Goal: Task Accomplishment & Management: Use online tool/utility

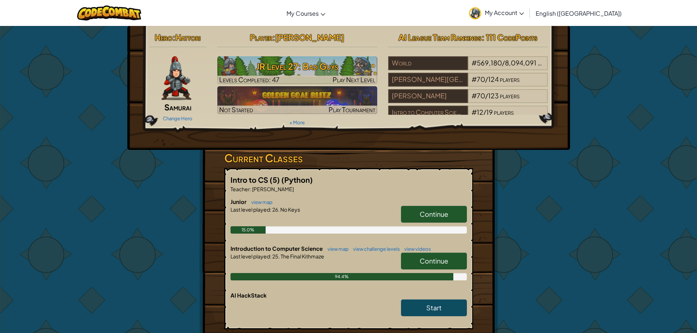
click at [420, 261] on span "Continue" at bounding box center [433, 261] width 29 height 8
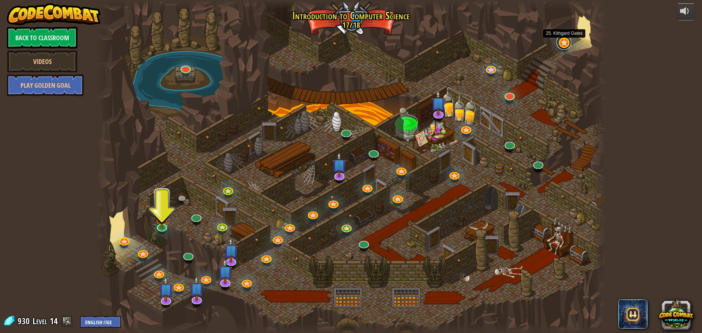
click at [564, 48] on link at bounding box center [563, 42] width 15 height 15
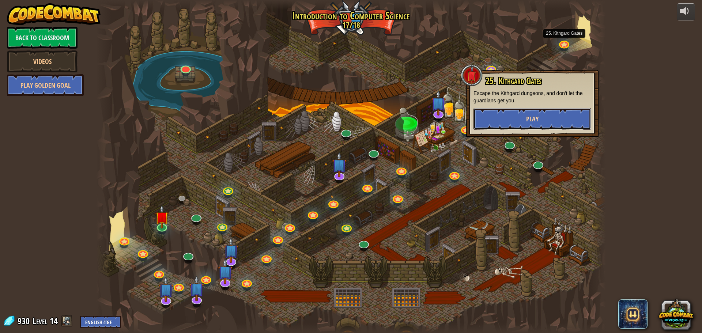
click at [539, 124] on button "Play" at bounding box center [532, 119] width 118 height 22
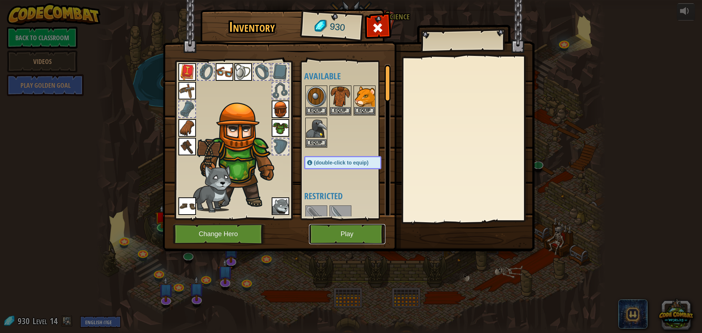
click at [360, 230] on button "Play" at bounding box center [347, 234] width 76 height 20
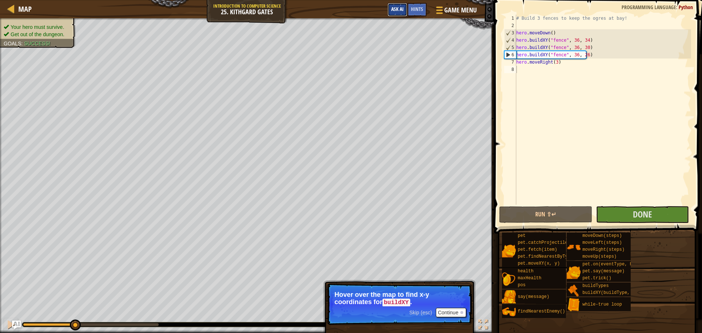
click at [396, 11] on span "Ask AI" at bounding box center [397, 8] width 12 height 7
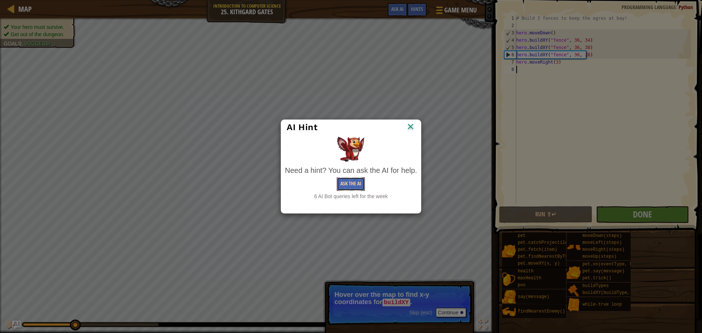
click at [353, 185] on button "Ask the AI" at bounding box center [351, 184] width 28 height 14
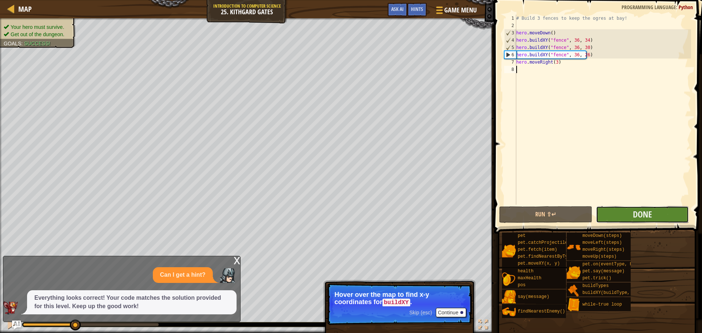
click at [628, 219] on button "Done" at bounding box center [642, 214] width 93 height 17
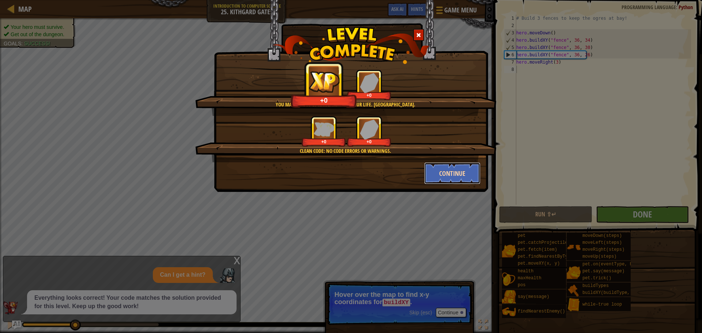
click at [460, 173] on button "Continue" at bounding box center [452, 173] width 57 height 22
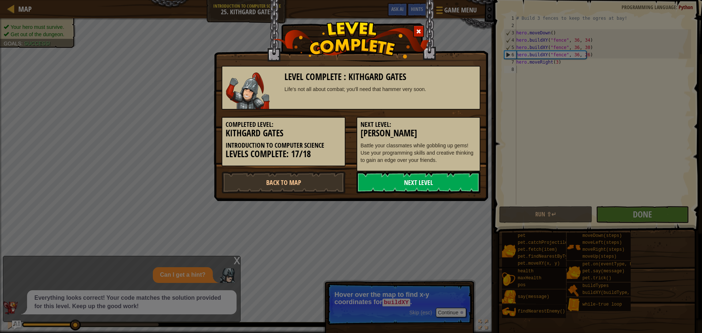
click at [426, 187] on link "Next Level" at bounding box center [418, 182] width 124 height 22
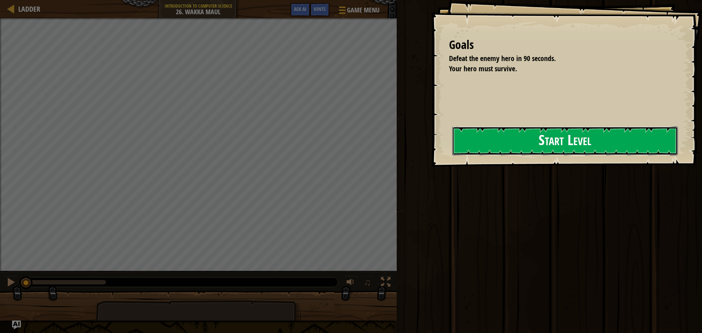
click at [560, 139] on button "Start Level" at bounding box center [565, 141] width 226 height 29
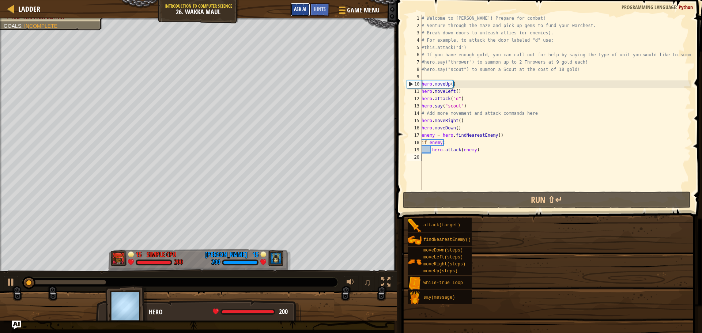
click at [306, 13] on div "Ladder Introduction to Computer Science 26. Wakka Maul Game Menu Done Hints Ask…" at bounding box center [198, 9] width 397 height 18
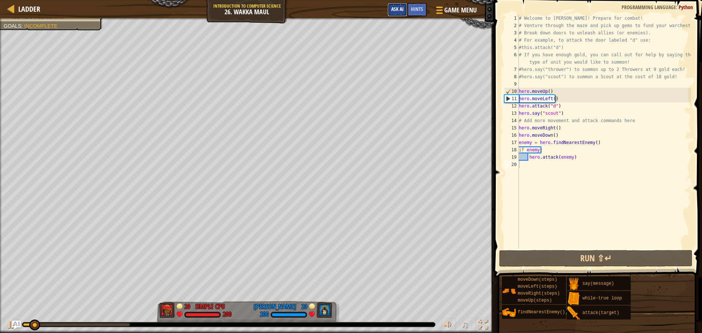
click at [390, 10] on button "Ask AI" at bounding box center [398, 10] width 20 height 14
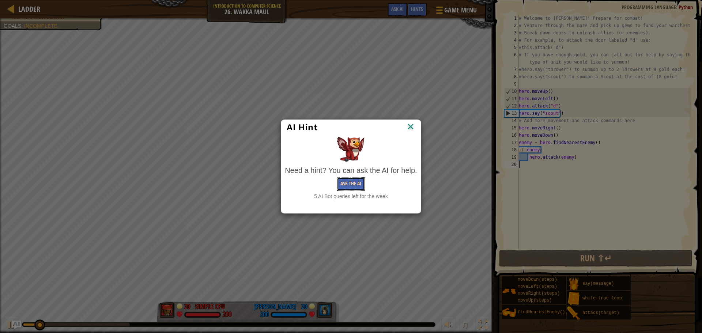
click at [348, 185] on button "Ask the AI" at bounding box center [351, 184] width 28 height 14
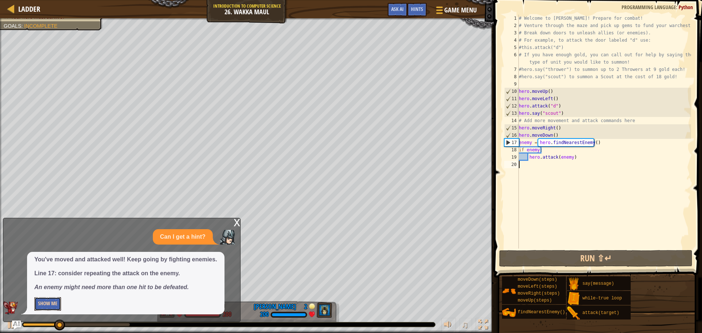
click at [48, 300] on button "Show Me" at bounding box center [47, 304] width 27 height 14
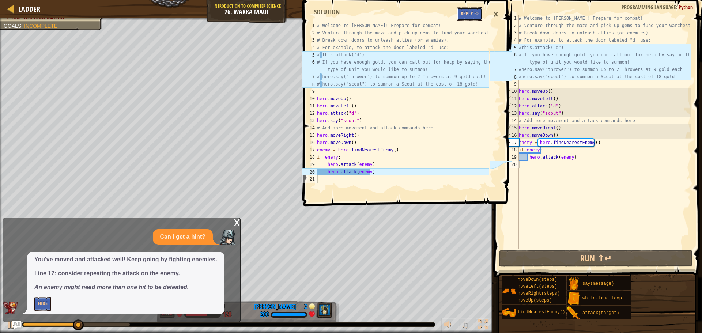
click at [475, 19] on button "Apply =>" at bounding box center [469, 14] width 25 height 14
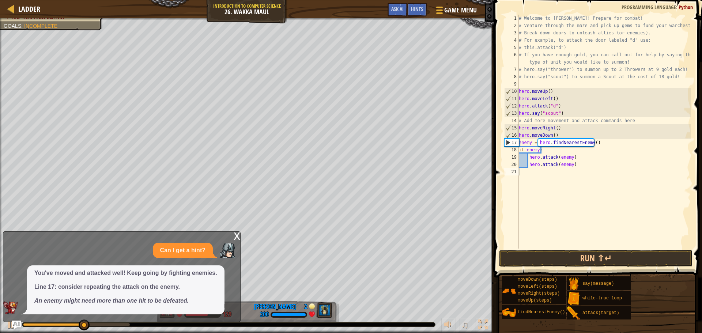
type textarea "hero.attack(enemy)"
click at [573, 158] on div "# Welcome to [PERSON_NAME]! Prepare for combat! # Venture through the maze and …" at bounding box center [604, 139] width 174 height 249
click at [579, 167] on div "# Welcome to [PERSON_NAME]! Prepare for combat! # Venture through the maze and …" at bounding box center [604, 139] width 174 height 249
click at [627, 264] on button "Run ⇧↵" at bounding box center [595, 258] width 193 height 17
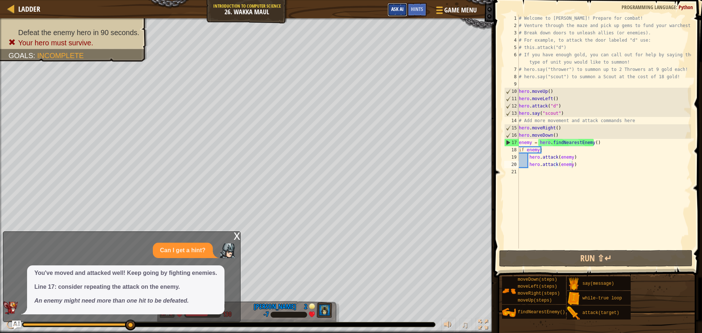
click at [399, 5] on button "Ask AI" at bounding box center [398, 10] width 20 height 14
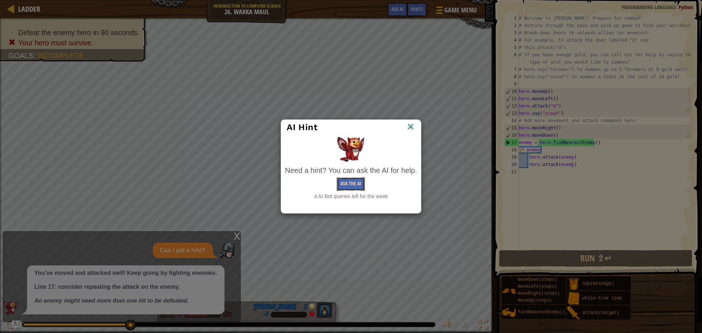
click at [341, 181] on button "Ask the AI" at bounding box center [351, 184] width 28 height 14
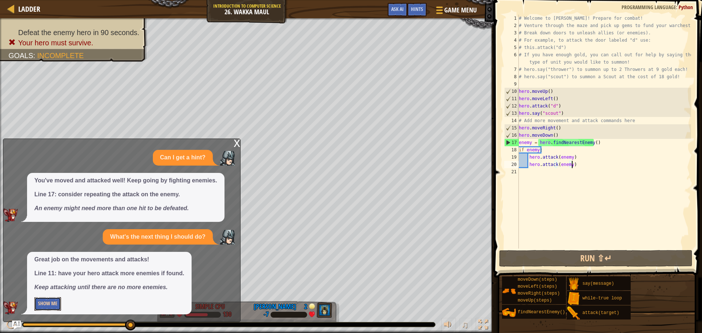
click at [50, 306] on button "Show Me" at bounding box center [47, 304] width 27 height 14
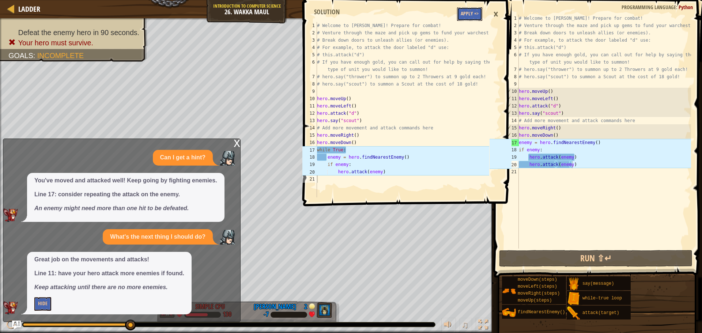
click at [467, 9] on button "Apply =>" at bounding box center [469, 14] width 25 height 14
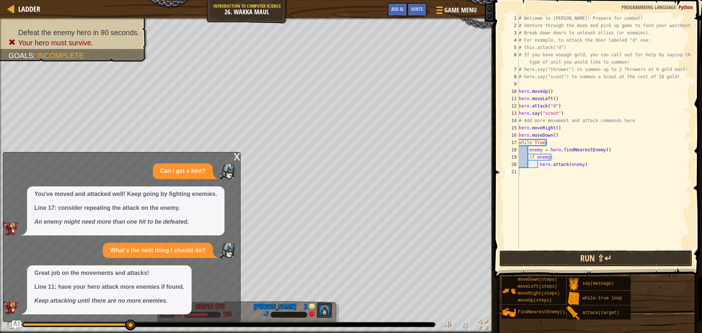
click at [524, 254] on button "Run ⇧↵" at bounding box center [595, 258] width 193 height 17
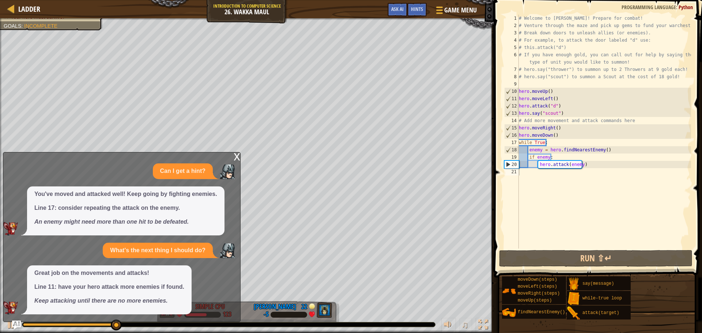
click at [237, 159] on div "x" at bounding box center [237, 155] width 7 height 7
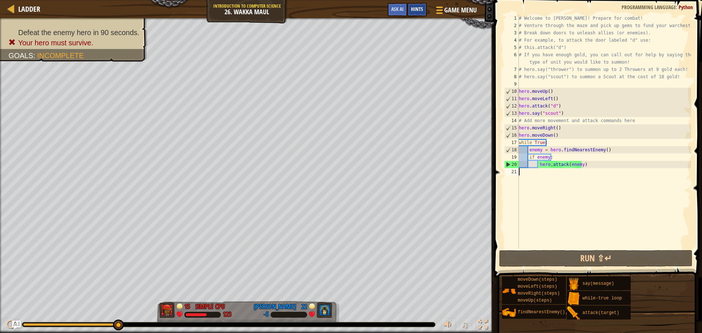
click at [422, 11] on span "Hints" at bounding box center [417, 8] width 12 height 7
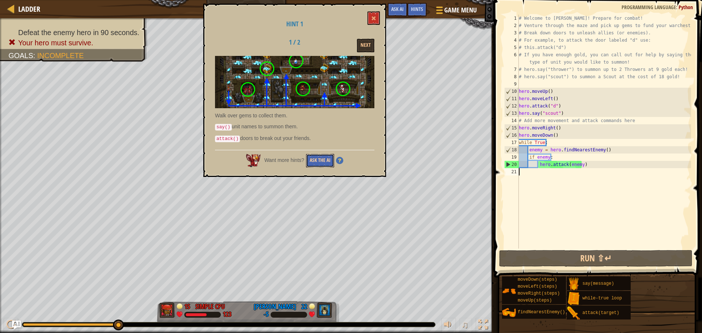
click at [323, 161] on button "Ask the AI" at bounding box center [320, 161] width 28 height 14
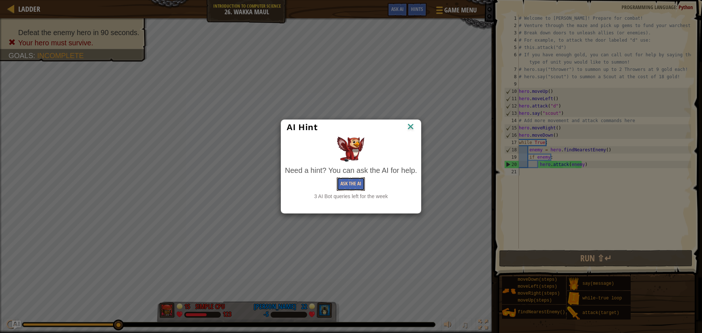
click at [358, 185] on button "Ask the AI" at bounding box center [351, 184] width 28 height 14
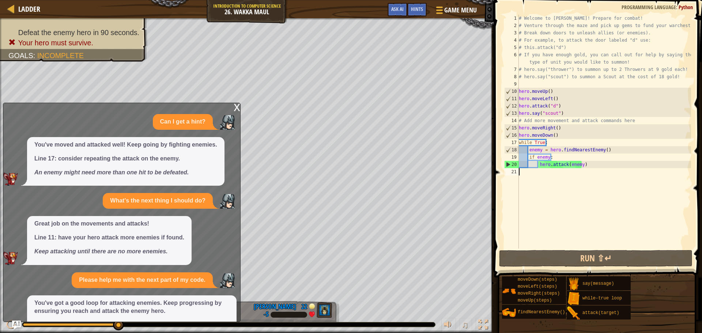
scroll to position [60, 0]
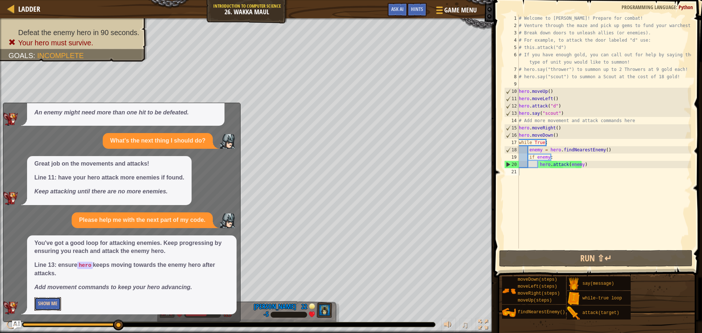
click at [43, 299] on button "Show Me" at bounding box center [47, 304] width 27 height 14
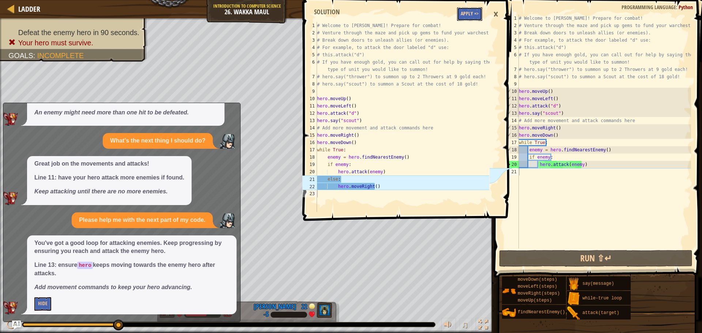
click at [473, 17] on button "Apply =>" at bounding box center [469, 14] width 25 height 14
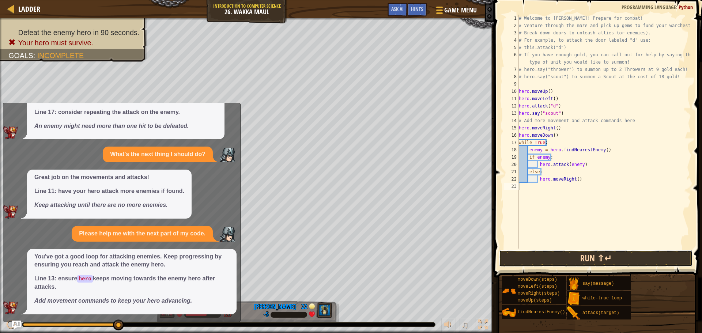
click at [548, 262] on button "Run ⇧↵" at bounding box center [595, 258] width 193 height 17
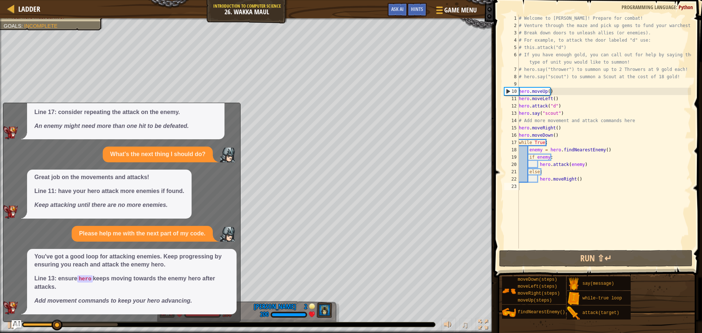
click at [16, 323] on img "Ask AI" at bounding box center [17, 325] width 10 height 10
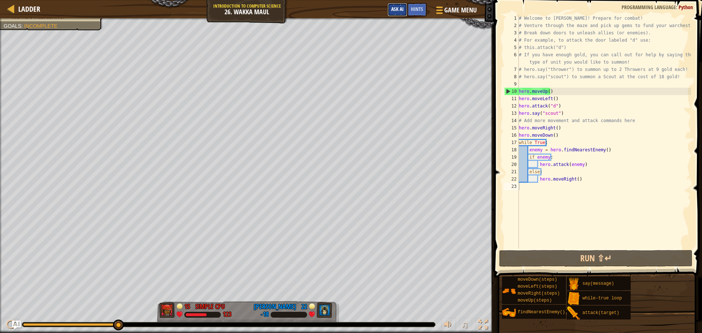
click at [393, 8] on span "Ask AI" at bounding box center [397, 8] width 12 height 7
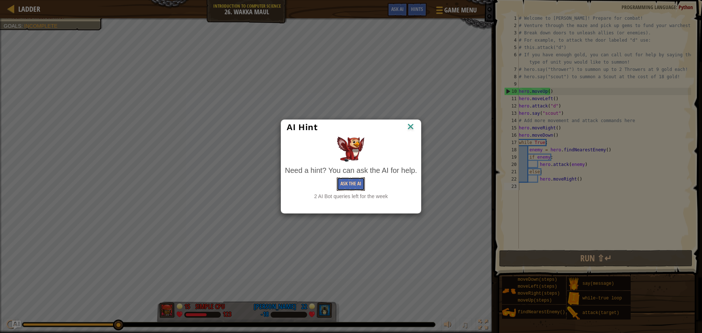
click at [358, 181] on button "Ask the AI" at bounding box center [351, 184] width 28 height 14
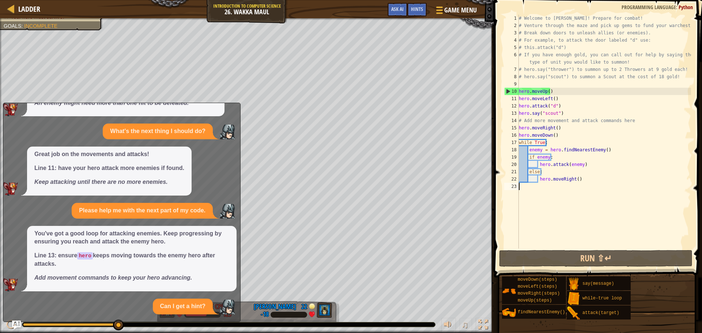
scroll to position [147, 0]
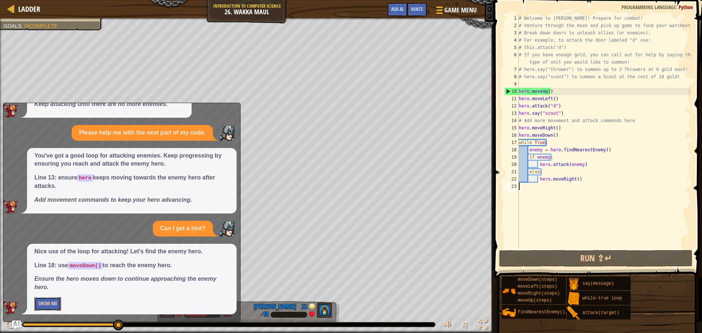
click at [50, 303] on button "Show Me" at bounding box center [47, 304] width 27 height 14
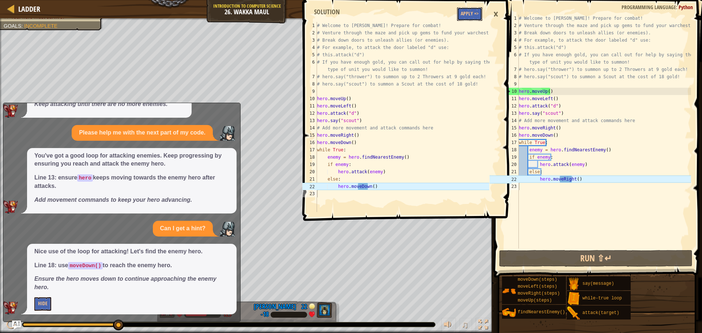
drag, startPoint x: 460, startPoint y: 18, endPoint x: 468, endPoint y: 15, distance: 8.9
click at [460, 18] on button "Apply =>" at bounding box center [469, 14] width 25 height 14
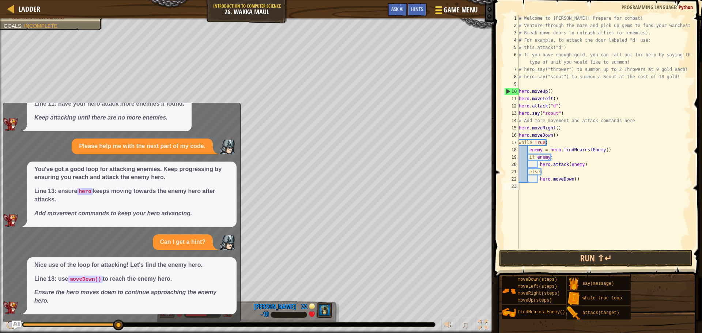
scroll to position [134, 0]
click at [425, 9] on div "Hints" at bounding box center [416, 10] width 19 height 14
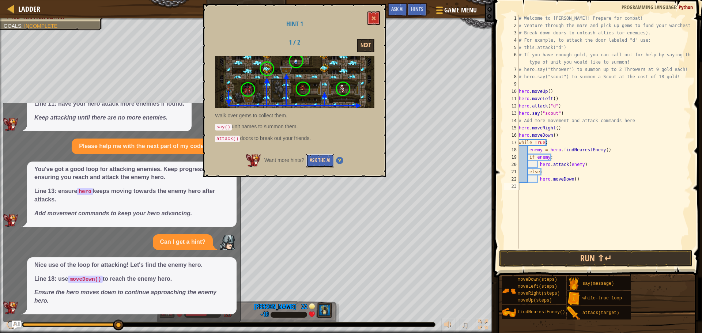
click at [324, 163] on button "Ask the AI" at bounding box center [320, 161] width 28 height 14
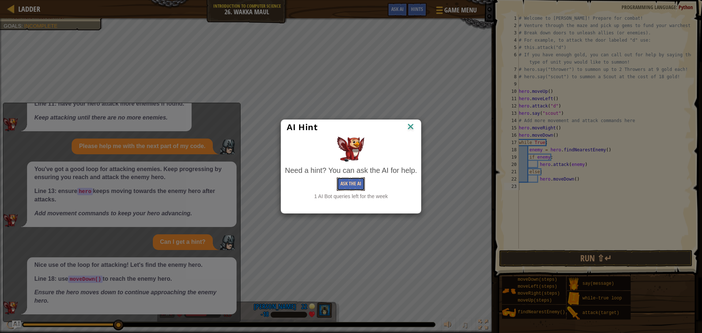
click at [361, 186] on button "Ask the AI" at bounding box center [351, 184] width 28 height 14
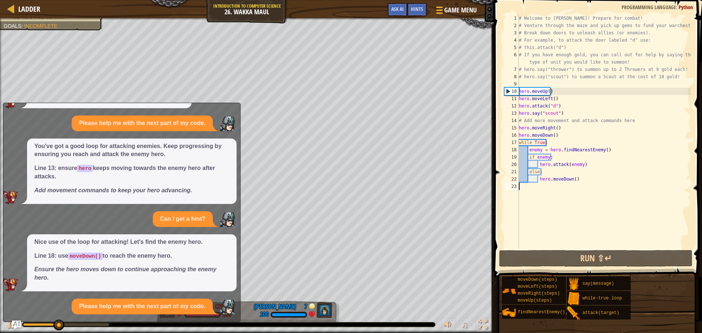
scroll to position [235, 0]
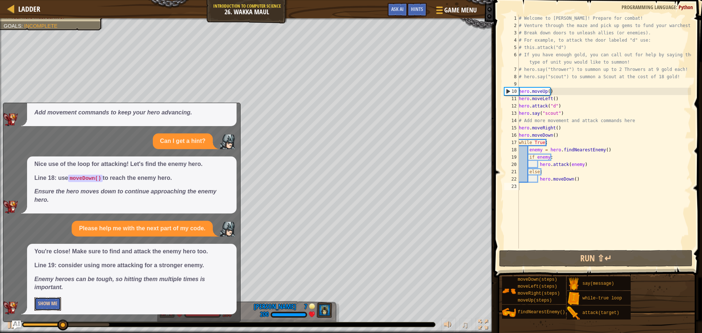
click at [48, 299] on button "Show Me" at bounding box center [47, 304] width 27 height 14
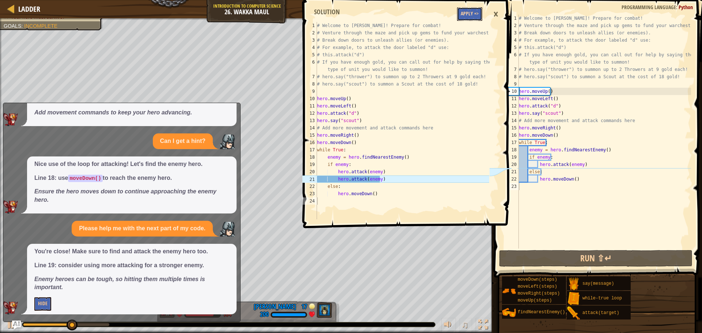
click at [474, 19] on button "Apply =>" at bounding box center [469, 14] width 25 height 14
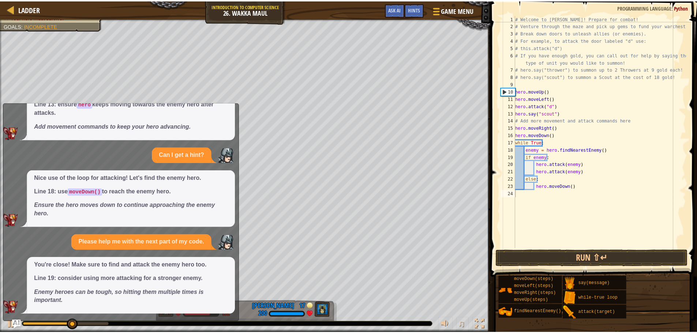
scroll to position [221, 0]
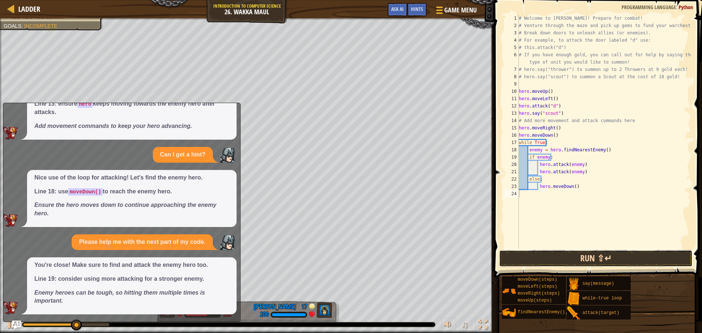
click at [550, 255] on button "Run ⇧↵" at bounding box center [595, 258] width 193 height 17
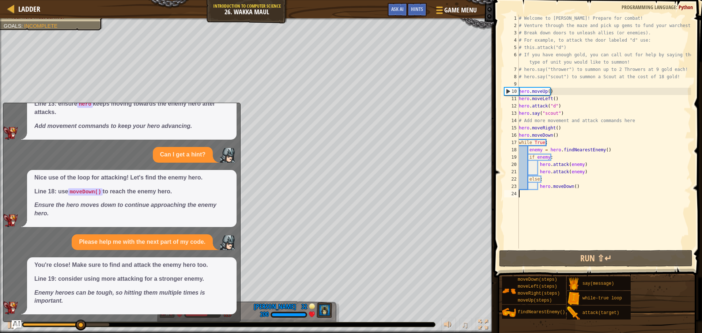
click at [17, 322] on img "Ask AI" at bounding box center [17, 325] width 10 height 10
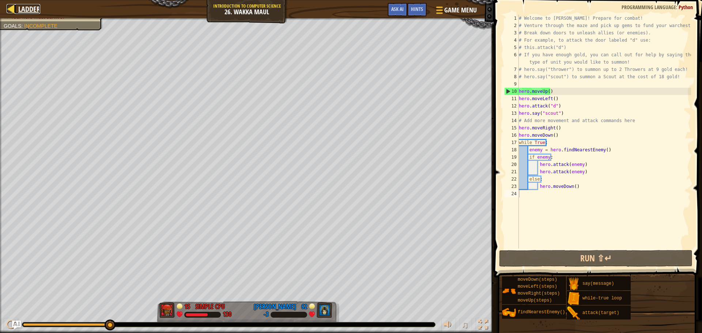
click at [8, 10] on div at bounding box center [11, 8] width 9 height 9
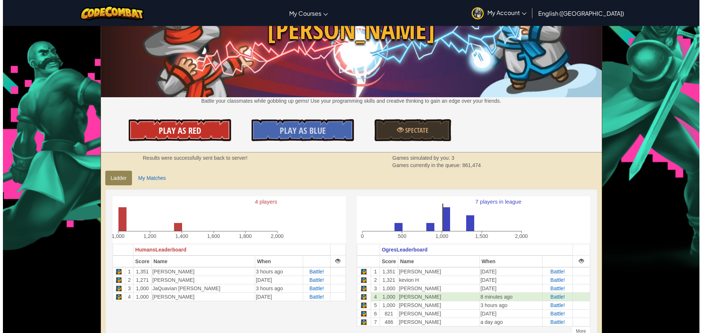
scroll to position [37, 0]
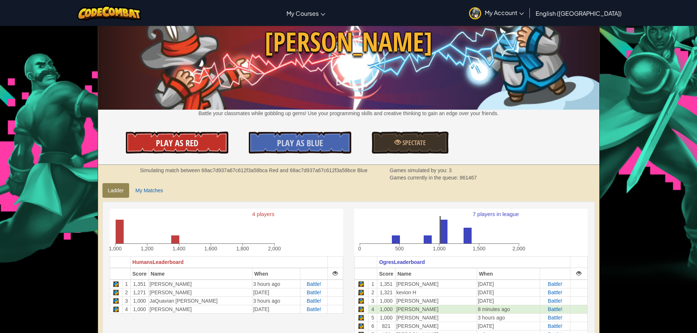
click at [167, 149] on link "Play As Red" at bounding box center [177, 143] width 102 height 22
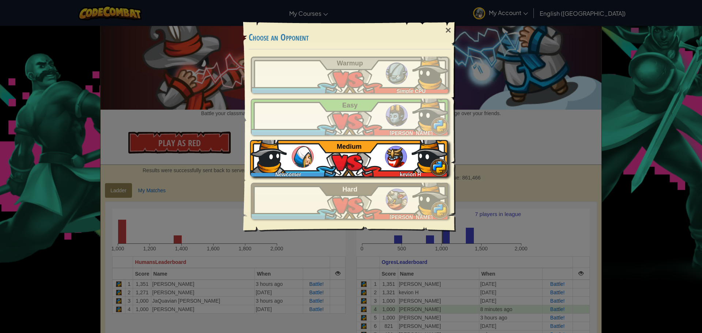
click at [407, 174] on span "kevion H" at bounding box center [410, 174] width 21 height 6
